Goal: Register for event/course

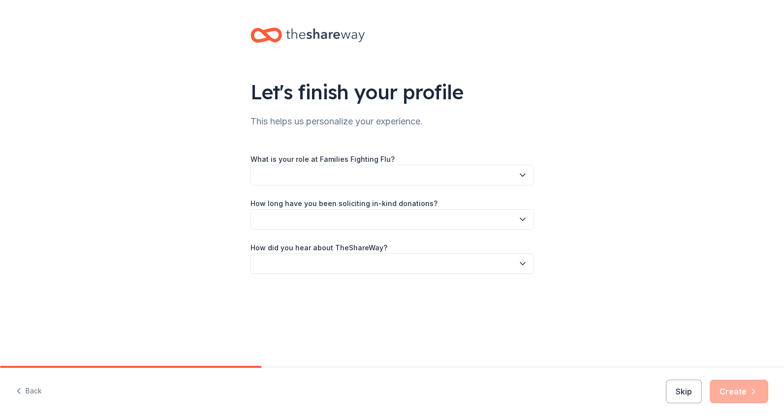
click at [522, 174] on icon "button" at bounding box center [523, 175] width 10 height 10
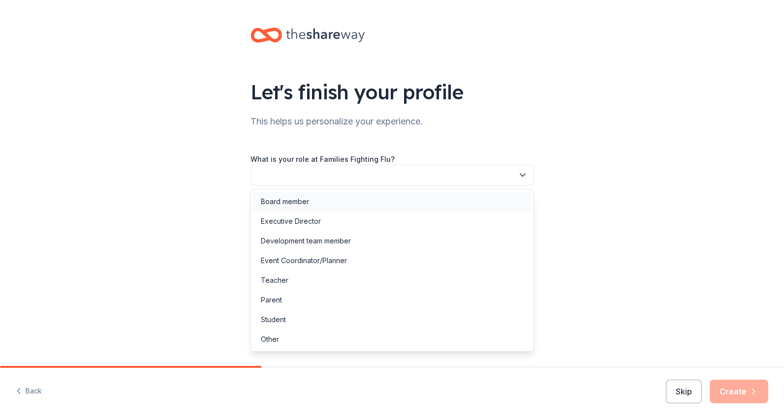
click at [491, 204] on div "Board member" at bounding box center [392, 202] width 279 height 20
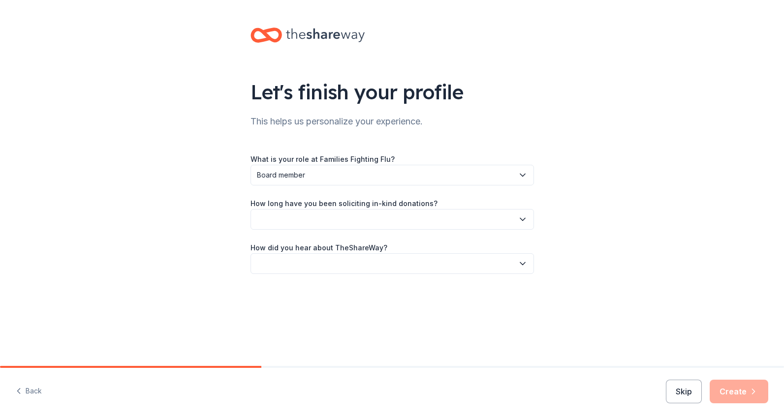
click at [523, 219] on icon "button" at bounding box center [523, 220] width 10 height 10
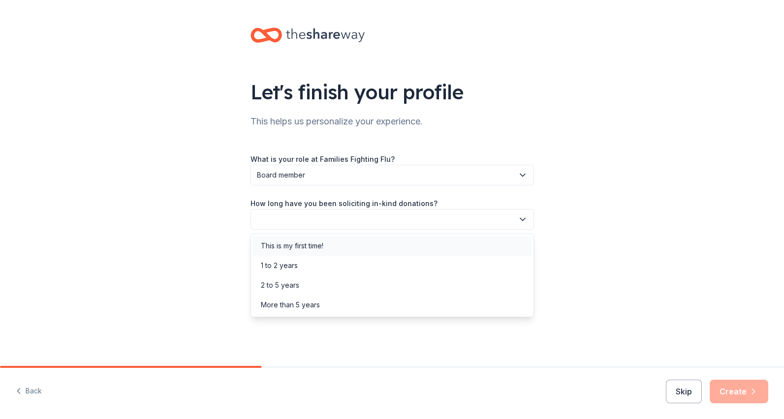
click at [281, 249] on div "This is my first time!" at bounding box center [292, 246] width 63 height 12
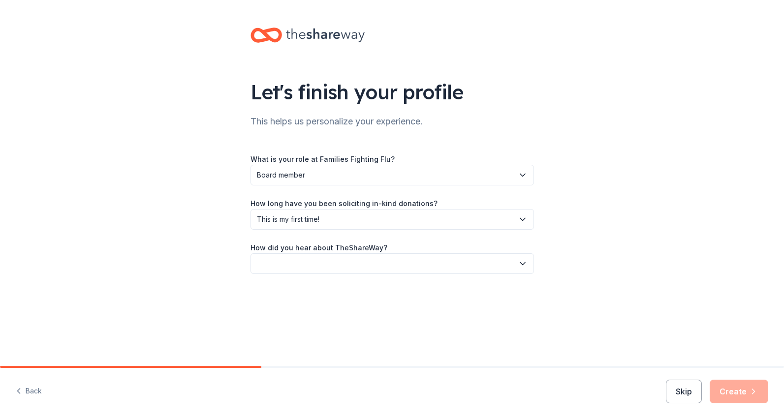
click at [521, 261] on icon "button" at bounding box center [523, 264] width 10 height 10
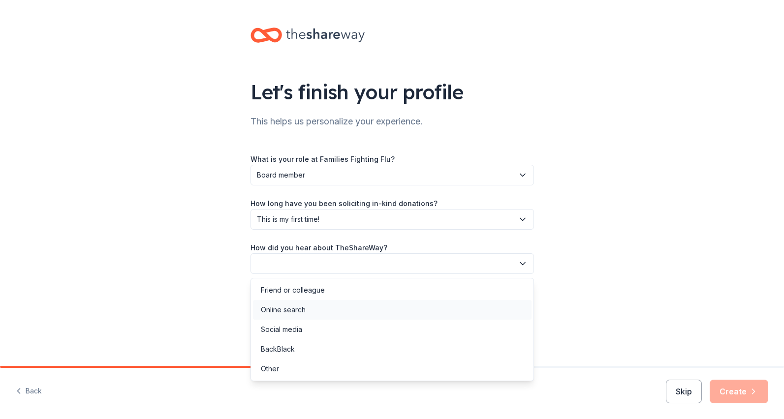
click at [502, 307] on div "Online search" at bounding box center [392, 310] width 279 height 20
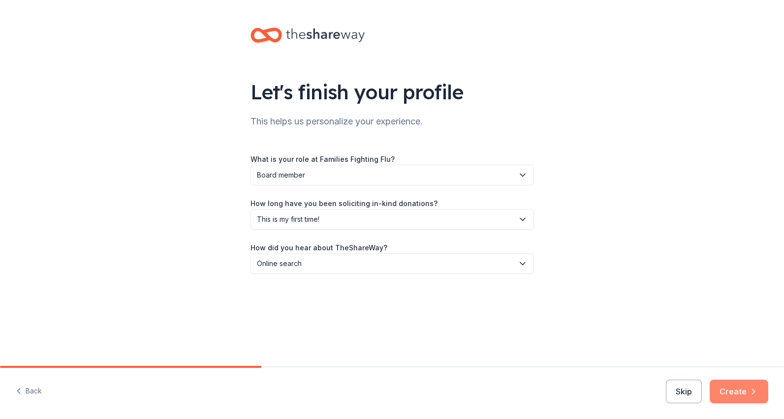
click at [742, 393] on button "Create" at bounding box center [739, 392] width 59 height 24
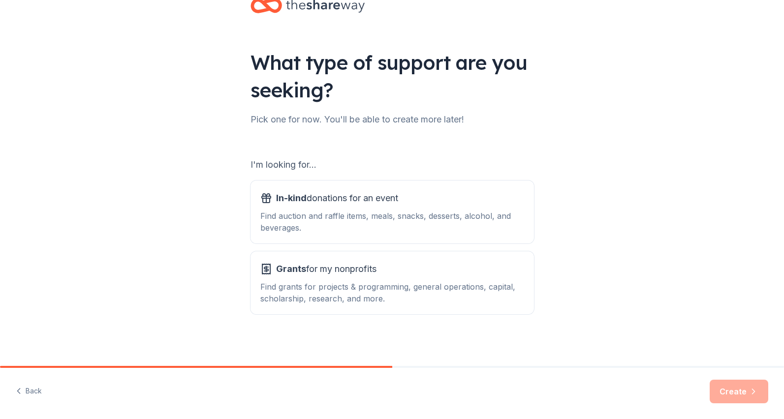
scroll to position [31, 0]
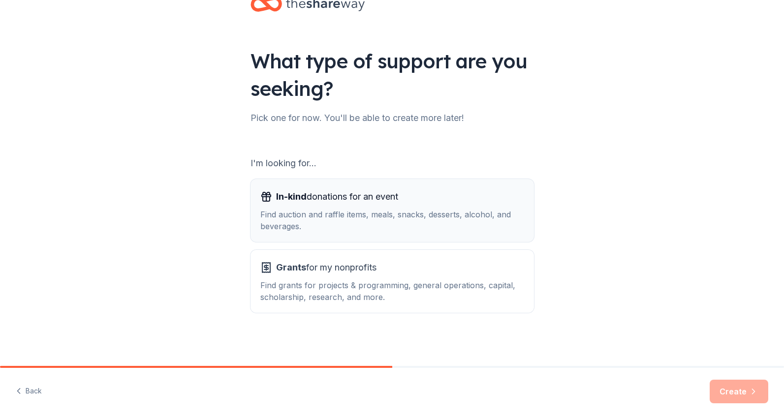
click at [356, 201] on span "In-kind donations for an event" at bounding box center [337, 197] width 122 height 16
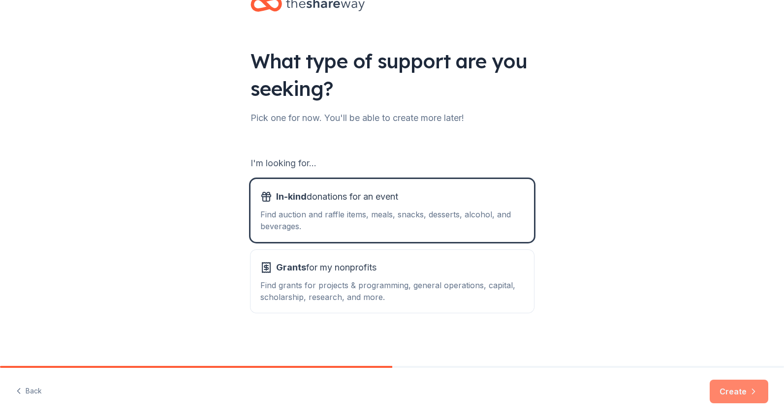
click at [733, 390] on button "Create" at bounding box center [739, 392] width 59 height 24
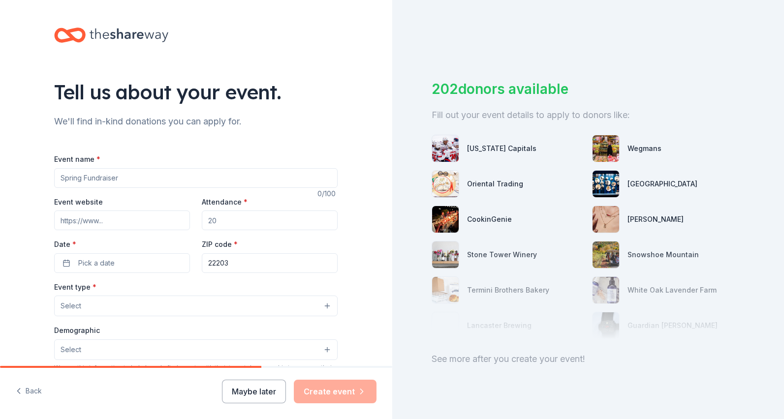
click at [152, 178] on input "Event name *" at bounding box center [196, 178] width 284 height 20
type input "Rock Out The Flu"
drag, startPoint x: 244, startPoint y: 219, endPoint x: 228, endPoint y: 219, distance: 15.3
click at [191, 219] on div "Event website Attendance * Date * Pick a date ZIP code * 22203" at bounding box center [196, 234] width 284 height 77
type input "200"
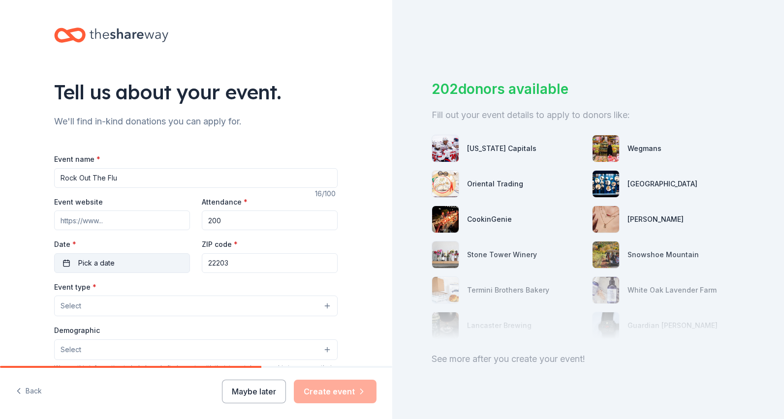
click at [139, 260] on button "Pick a date" at bounding box center [122, 263] width 136 height 20
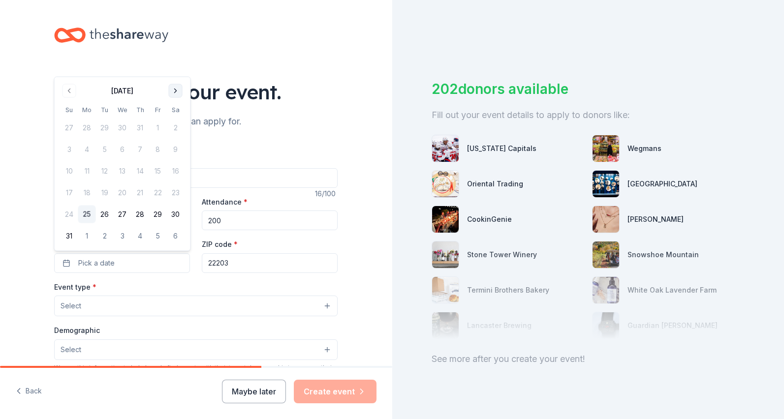
click at [170, 92] on button "Go to next month" at bounding box center [176, 91] width 14 height 14
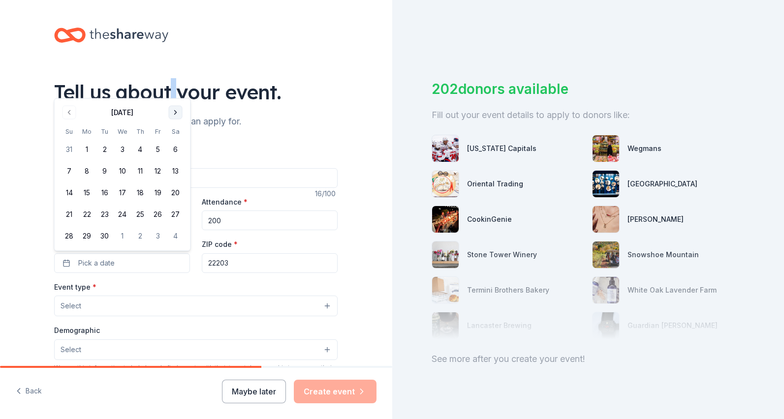
click at [170, 92] on div "Tell us about your event." at bounding box center [196, 92] width 284 height 28
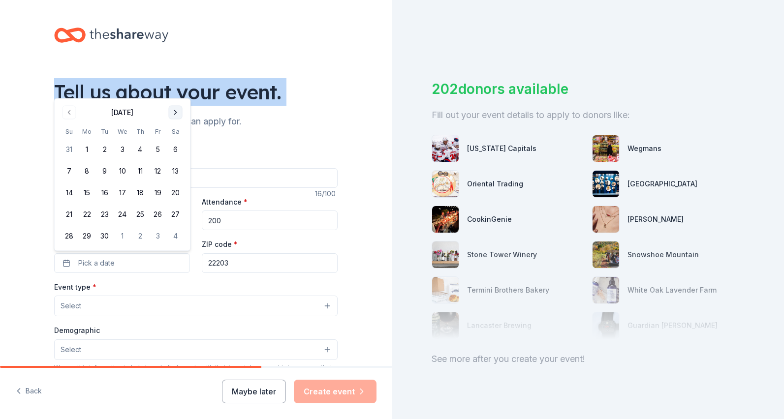
click at [170, 92] on div "Tell us about your event." at bounding box center [196, 92] width 284 height 28
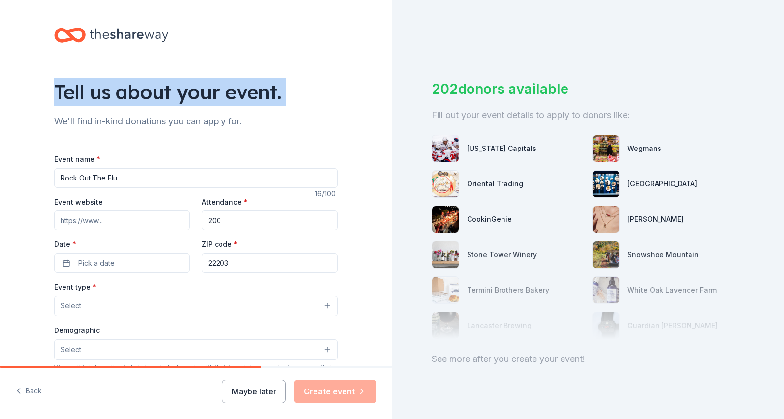
click at [170, 92] on div "Tell us about your event." at bounding box center [196, 92] width 284 height 28
click at [111, 263] on span "Pick a date" at bounding box center [96, 263] width 36 height 12
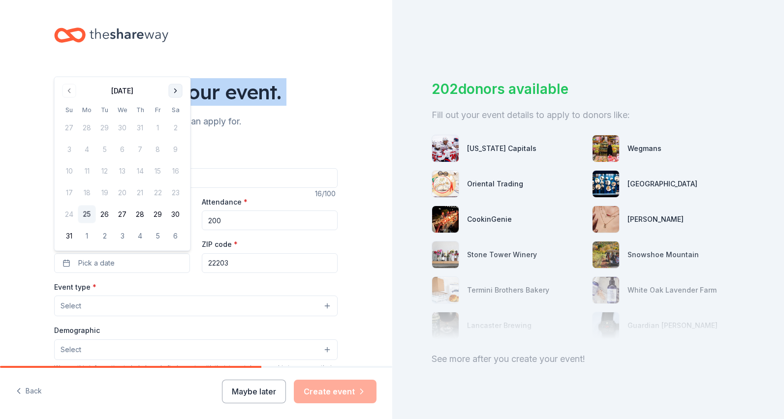
click at [176, 94] on button "Go to next month" at bounding box center [176, 91] width 14 height 14
click at [176, 94] on div "Tell us about your event." at bounding box center [196, 92] width 284 height 28
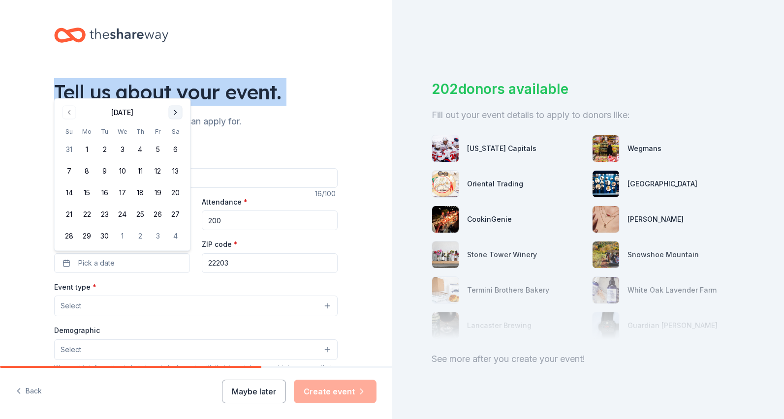
click at [176, 94] on div "Tell us about your event." at bounding box center [196, 92] width 284 height 28
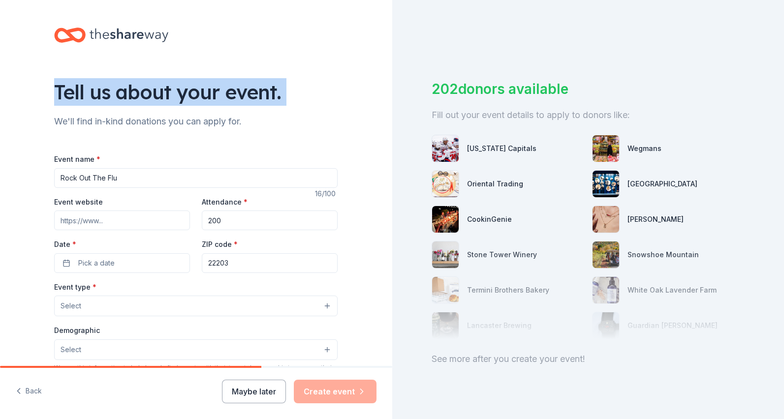
click at [176, 94] on div "Tell us about your event." at bounding box center [196, 92] width 284 height 28
click at [128, 266] on button "Pick a date" at bounding box center [122, 263] width 136 height 20
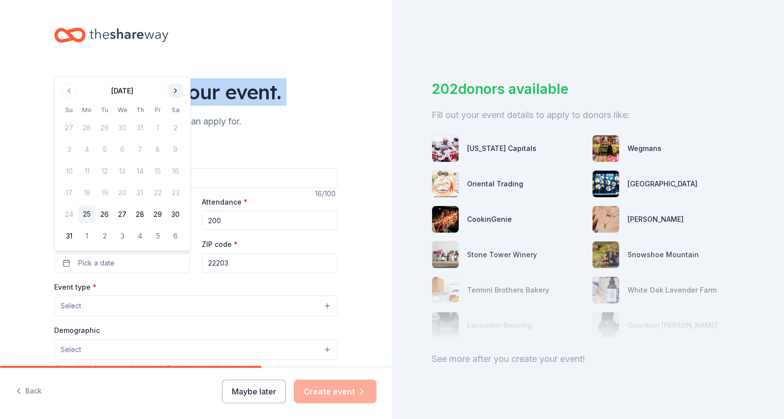
click at [174, 91] on button "Go to next month" at bounding box center [176, 91] width 14 height 14
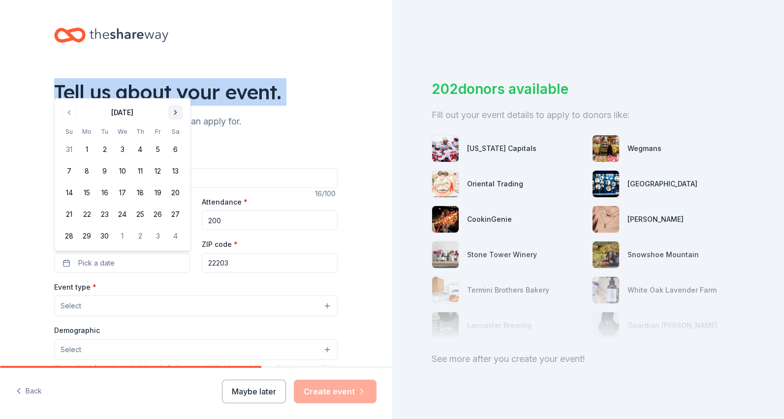
click at [178, 115] on button "Go to next month" at bounding box center [176, 113] width 14 height 14
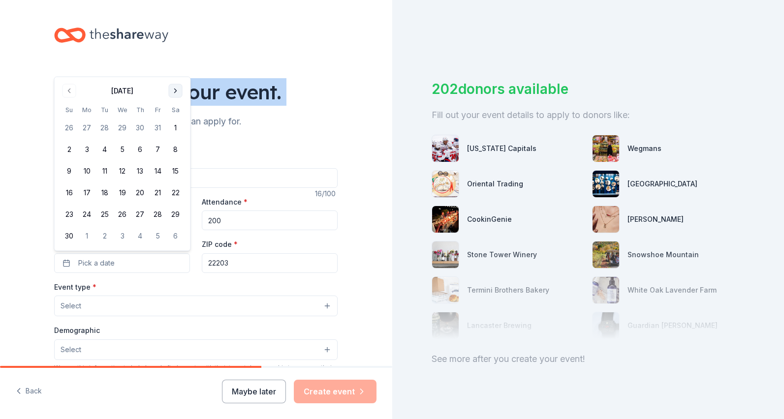
click at [178, 115] on th "Sa" at bounding box center [176, 110] width 18 height 10
click at [176, 92] on button "Go to next month" at bounding box center [176, 91] width 14 height 14
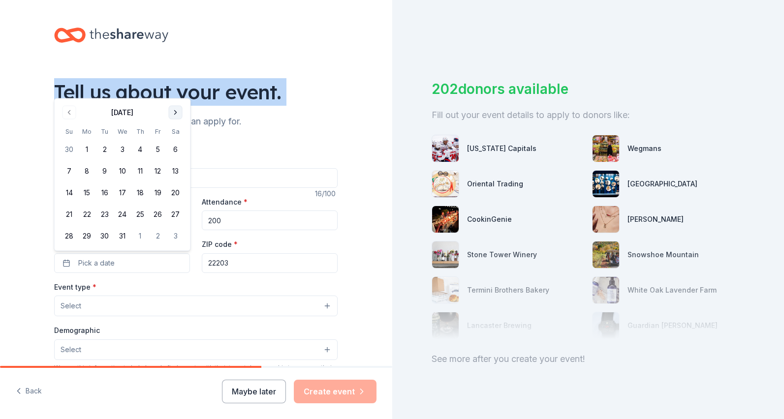
click at [176, 112] on button "Go to next month" at bounding box center [176, 113] width 14 height 14
click at [176, 118] on button "Go to next month" at bounding box center [176, 113] width 14 height 14
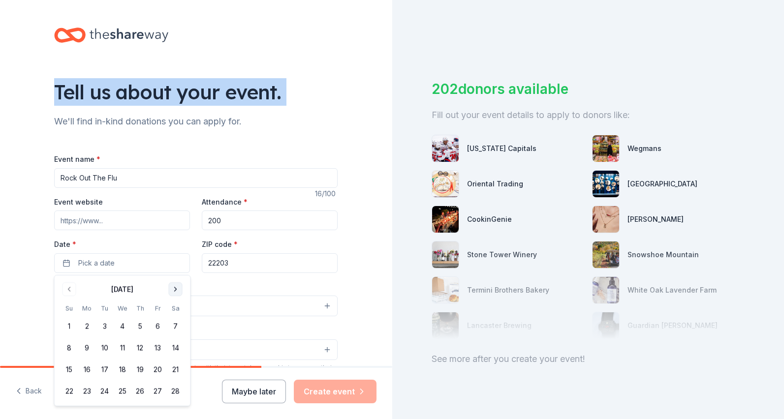
click at [178, 288] on button "Go to next month" at bounding box center [176, 290] width 14 height 14
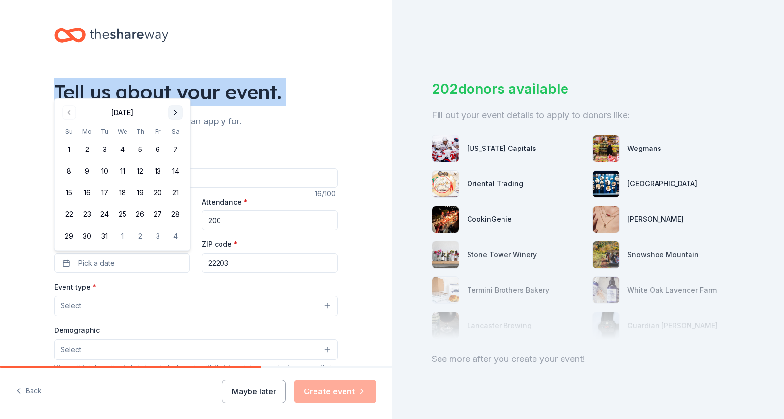
click at [174, 111] on button "Go to next month" at bounding box center [176, 113] width 14 height 14
click at [175, 169] on button "11" at bounding box center [176, 171] width 18 height 18
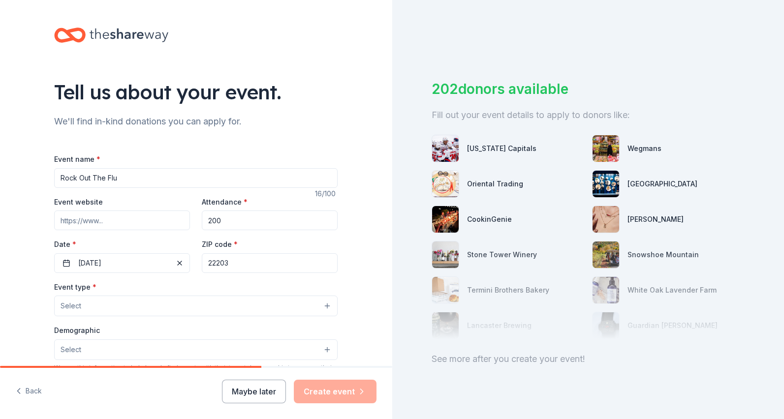
drag, startPoint x: 237, startPoint y: 264, endPoint x: 202, endPoint y: 264, distance: 34.5
click at [202, 264] on input "22203" at bounding box center [270, 263] width 136 height 20
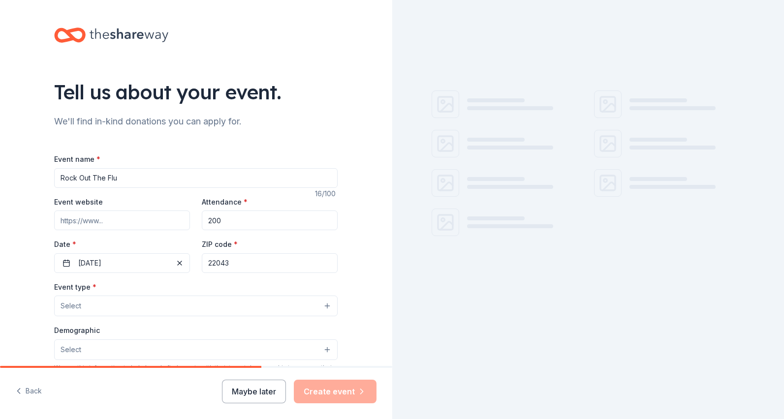
type input "22043"
click at [120, 303] on button "Select" at bounding box center [196, 306] width 284 height 21
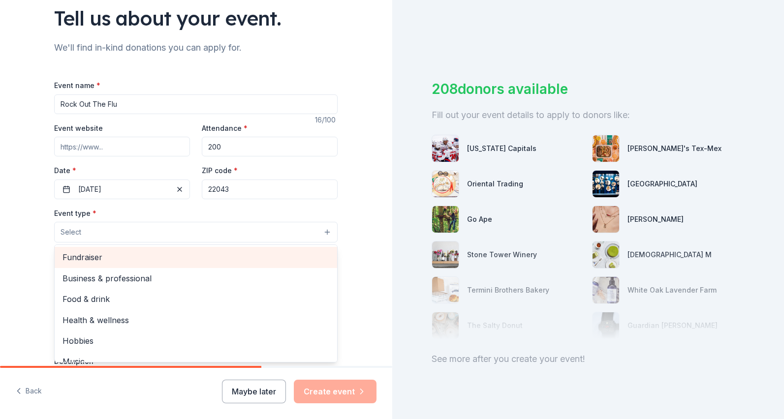
click at [96, 256] on span "Fundraiser" at bounding box center [196, 257] width 267 height 13
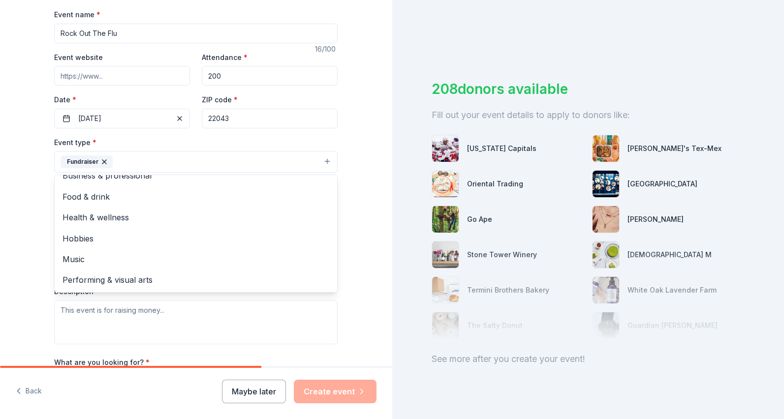
scroll to position [254, 0]
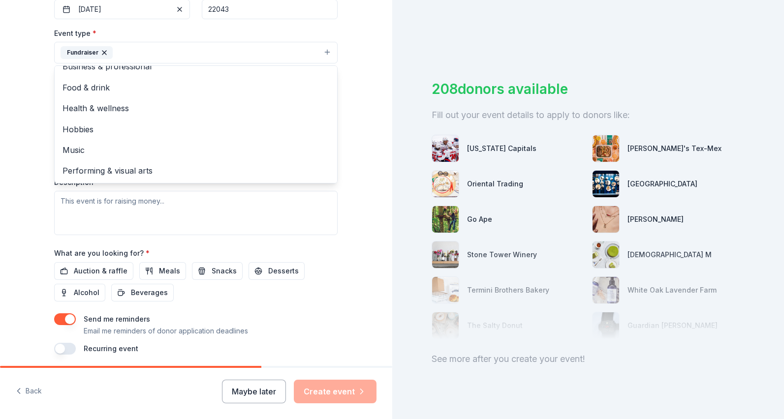
click at [170, 205] on div "Event type * Fundraiser Business & professional Food & drink Health & wellness …" at bounding box center [196, 131] width 284 height 208
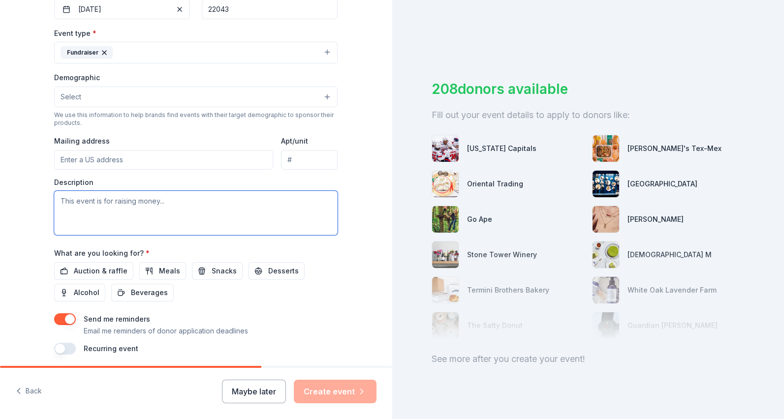
click at [111, 202] on textarea at bounding box center [196, 213] width 284 height 44
type textarea "T"
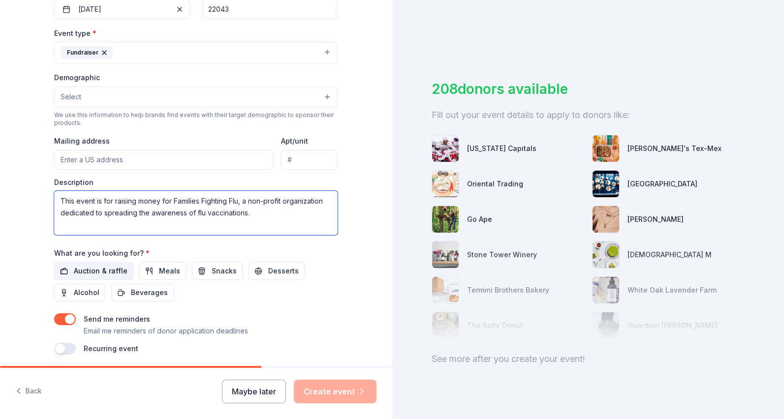
type textarea "This event is for raising money for Families Fighting Flu, a non-profit organiz…"
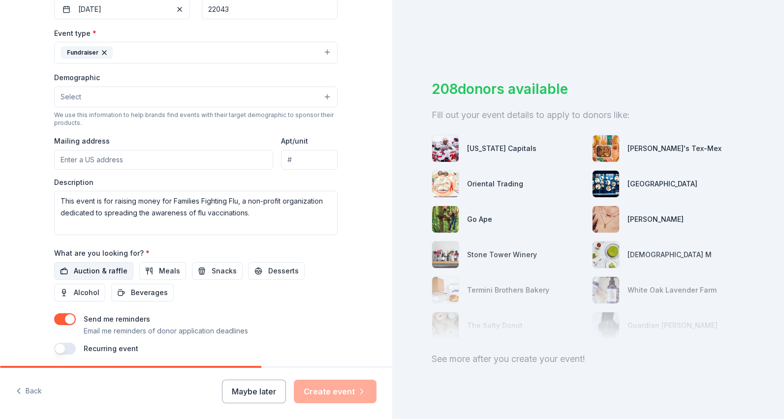
click at [75, 266] on span "Auction & raffle" at bounding box center [101, 271] width 54 height 12
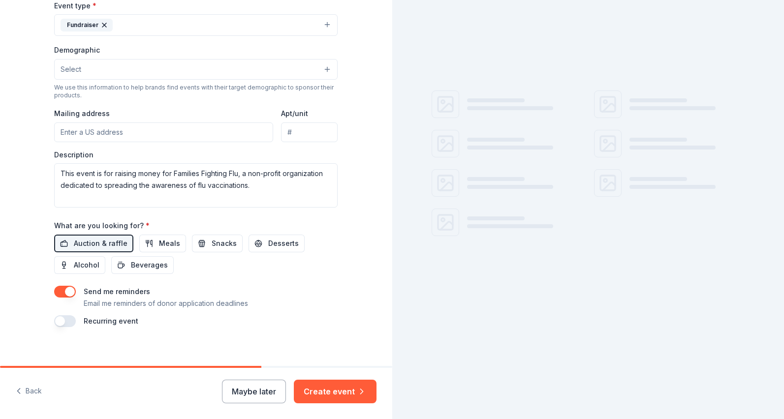
scroll to position [290, 0]
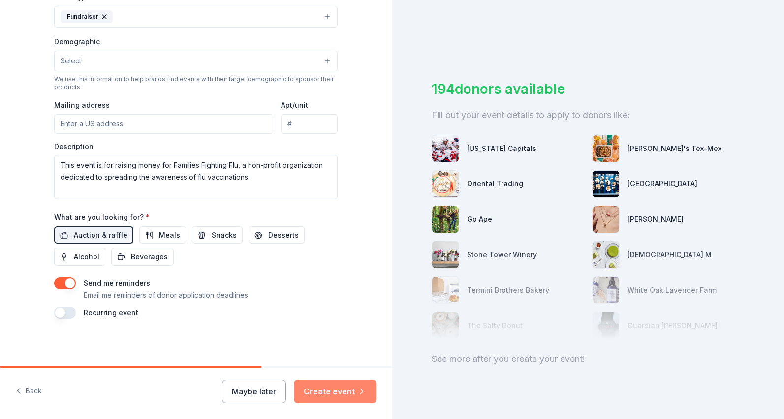
click at [315, 394] on button "Create event" at bounding box center [335, 392] width 83 height 24
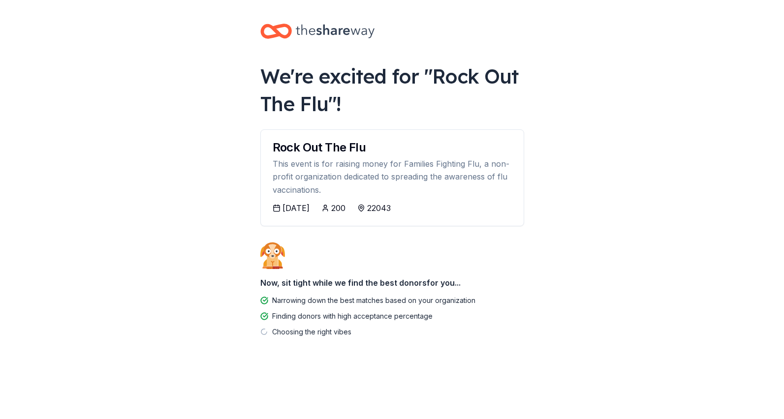
click at [308, 206] on div "[DATE]" at bounding box center [296, 208] width 27 height 12
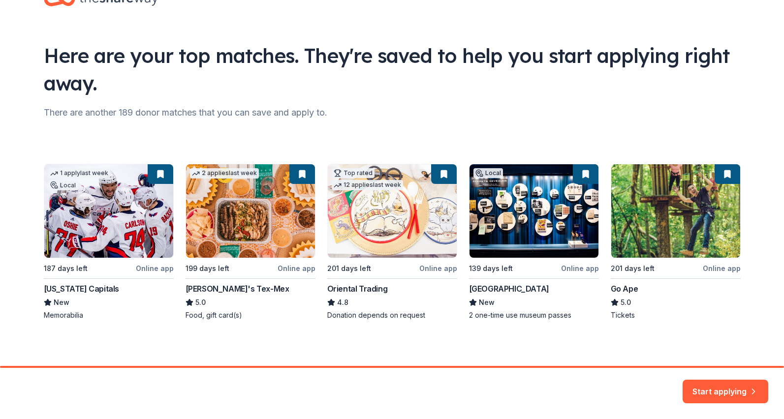
scroll to position [38, 0]
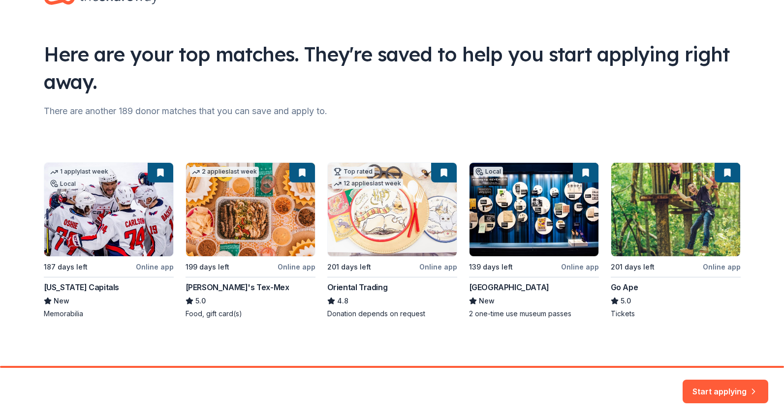
click at [88, 222] on div "1 apply last week Local 187 days left Online app [US_STATE] Capitals New Memora…" at bounding box center [392, 240] width 697 height 157
click at [74, 299] on div "1 apply last week Local 187 days left Online app [US_STATE] Capitals New Memora…" at bounding box center [392, 240] width 697 height 157
click at [219, 181] on div "1 apply last week Local 187 days left Online app [US_STATE] Capitals New Memora…" at bounding box center [392, 240] width 697 height 157
click at [102, 224] on div "1 apply last week Local 187 days left Online app [US_STATE] Capitals New Memora…" at bounding box center [392, 240] width 697 height 157
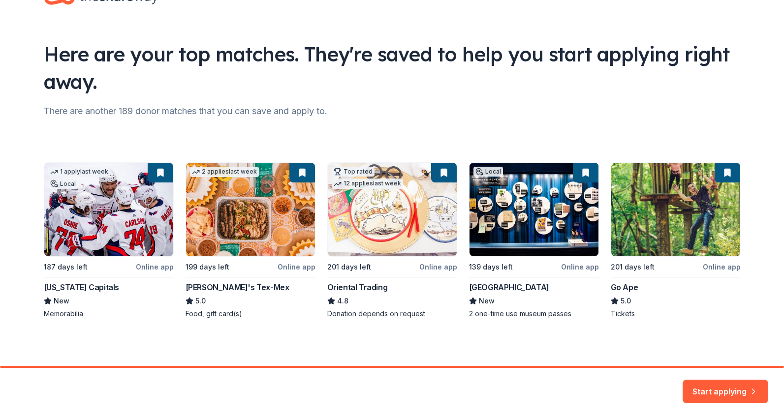
click at [99, 218] on div "1 apply last week Local 187 days left Online app [US_STATE] Capitals New Memora…" at bounding box center [392, 240] width 697 height 157
click at [711, 385] on button "Start applying" at bounding box center [726, 387] width 86 height 24
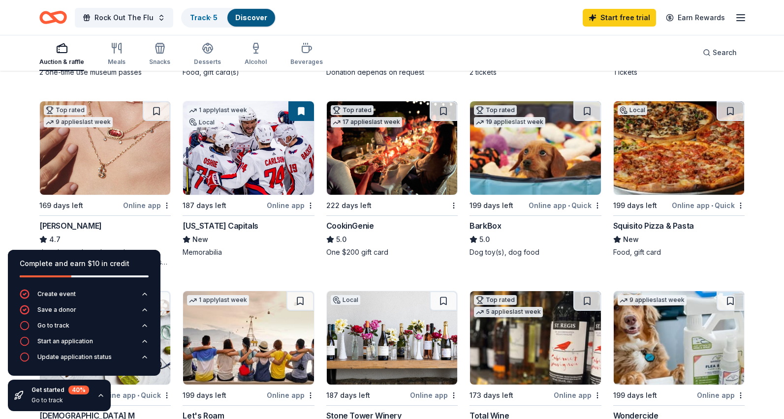
scroll to position [258, 0]
